Goal: Information Seeking & Learning: Learn about a topic

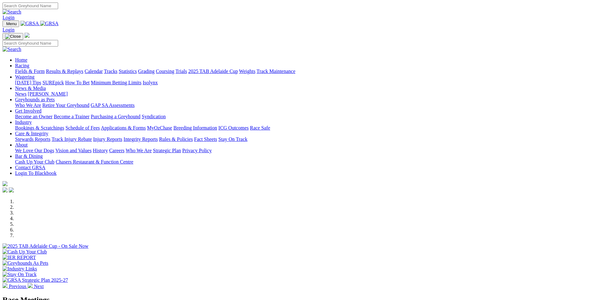
scroll to position [31, 0]
click at [50, 136] on link "Stewards Reports" at bounding box center [32, 138] width 35 height 5
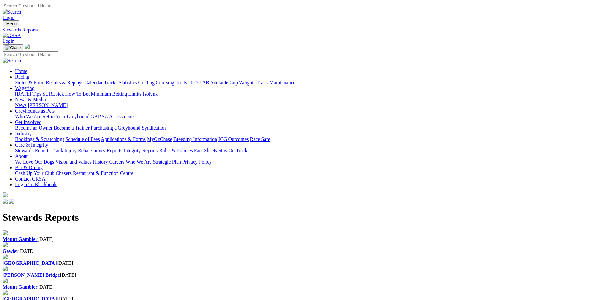
click at [32, 131] on link "Industry" at bounding box center [23, 133] width 17 height 5
click at [64, 136] on link "Bookings & Scratchings" at bounding box center [39, 138] width 49 height 5
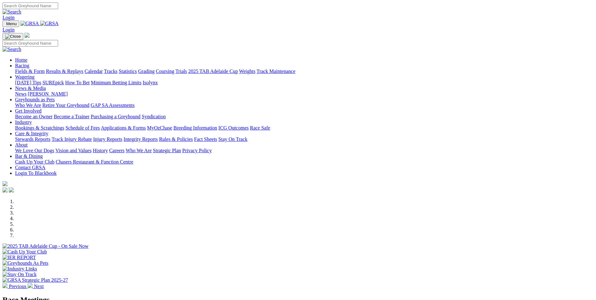
scroll to position [157, 0]
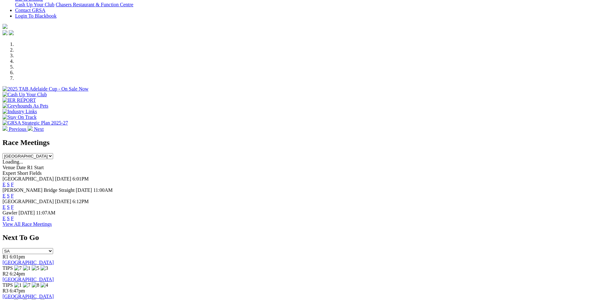
click at [14, 215] on link "F" at bounding box center [12, 217] width 3 height 5
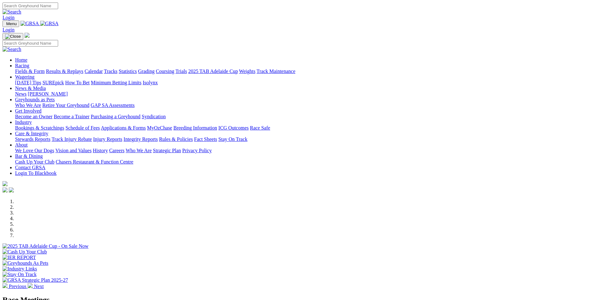
scroll to position [157, 0]
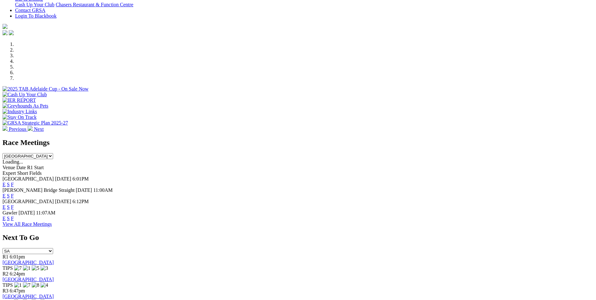
click at [14, 181] on link "F" at bounding box center [12, 183] width 3 height 5
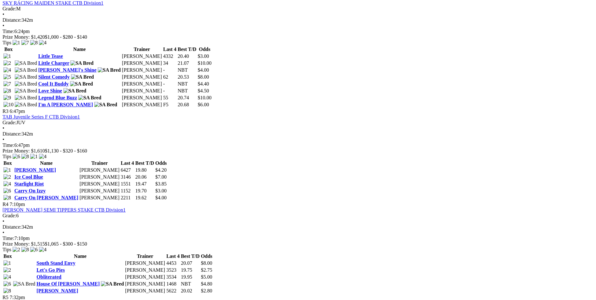
scroll to position [534, 0]
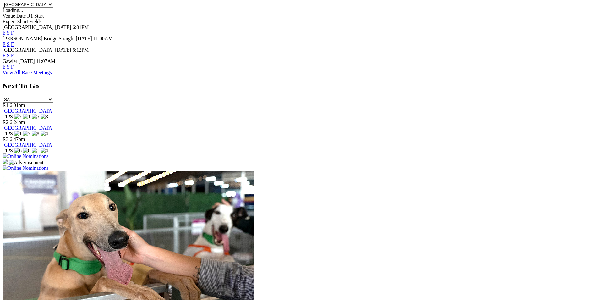
scroll to position [345, 0]
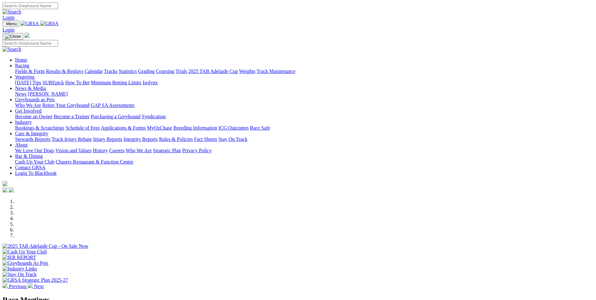
click at [68, 91] on link "[PERSON_NAME]" at bounding box center [48, 93] width 40 height 5
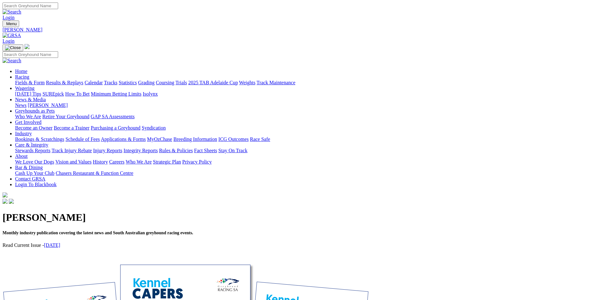
click at [60, 242] on link "September 2025" at bounding box center [52, 244] width 16 height 5
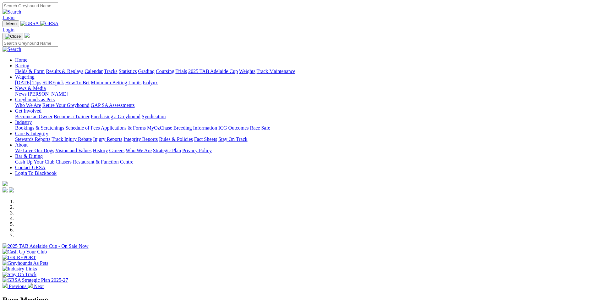
click at [103, 68] on link "Calendar" at bounding box center [93, 70] width 18 height 5
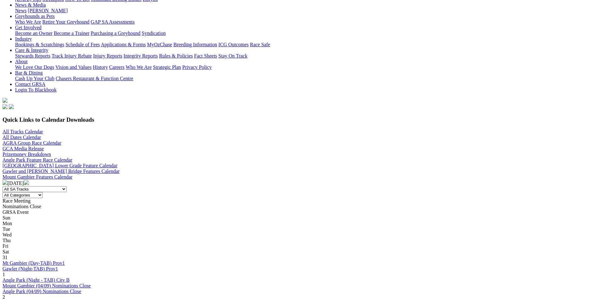
scroll to position [94, 0]
click at [29, 180] on img at bounding box center [26, 182] width 5 height 5
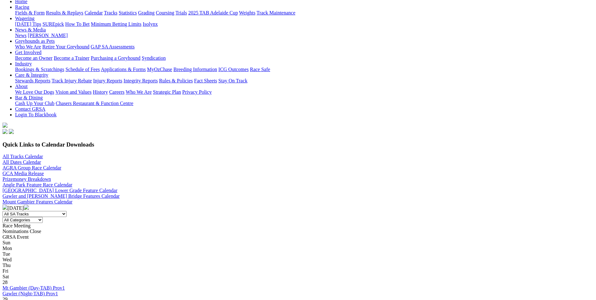
scroll to position [126, 0]
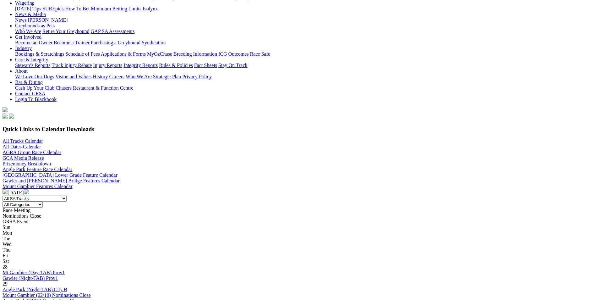
scroll to position [94, 0]
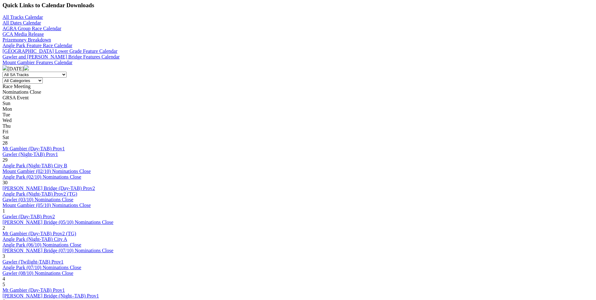
scroll to position [220, 0]
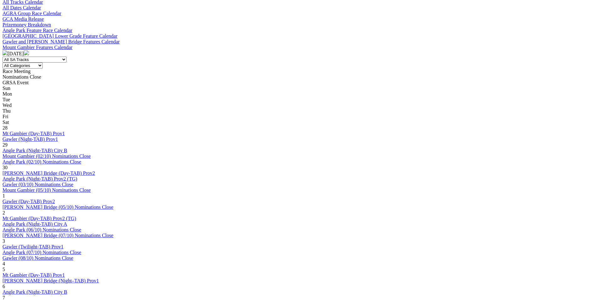
scroll to position [220, 0]
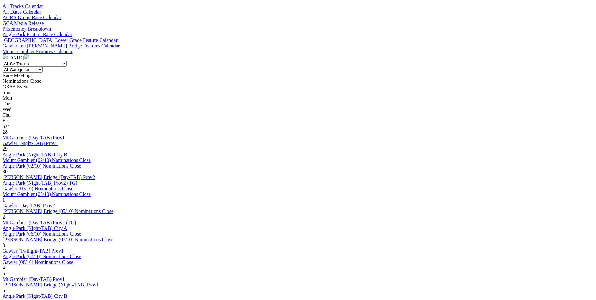
click at [67, 293] on link "Angle Park (Night-TAB) City B" at bounding box center [35, 295] width 65 height 5
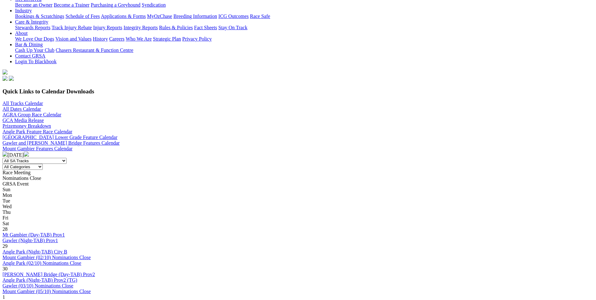
scroll to position [126, 0]
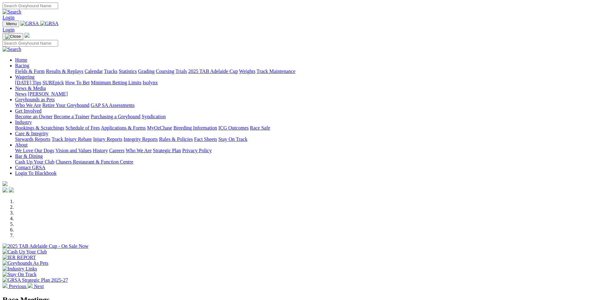
scroll to position [94, 0]
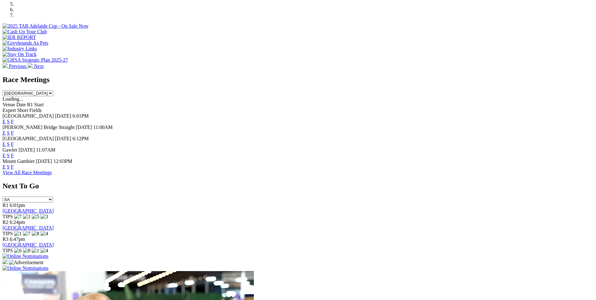
click at [14, 164] on link "F" at bounding box center [12, 166] width 3 height 5
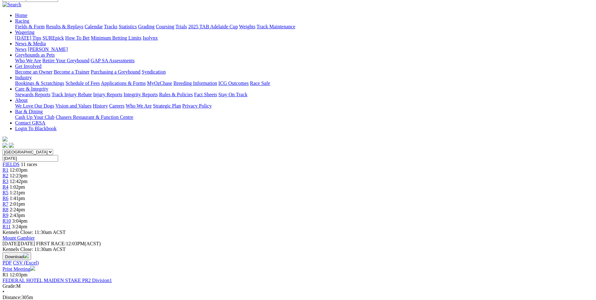
scroll to position [63, 0]
